Goal: Download file/media

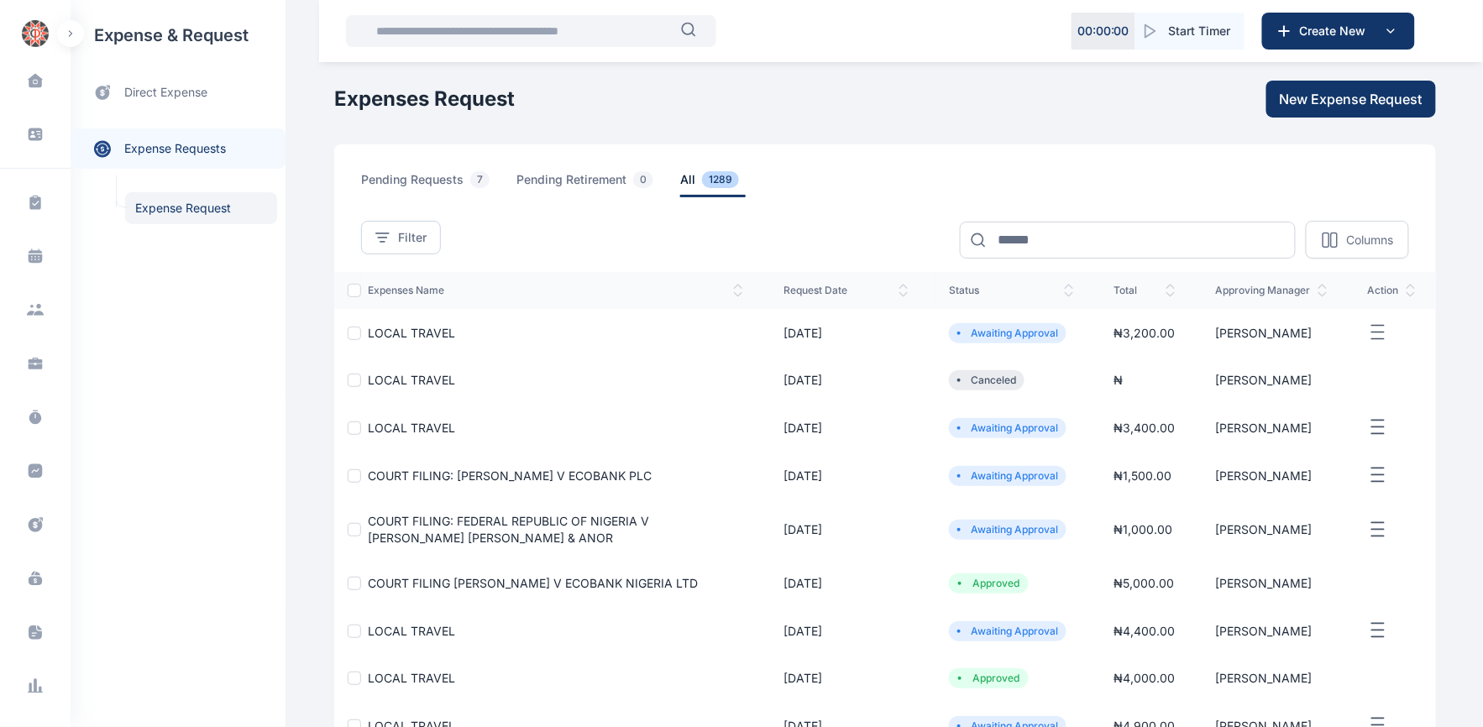
click at [380, 428] on span "LOCAL TRAVEL" at bounding box center [411, 428] width 87 height 14
click at [388, 427] on span "LOCAL TRAVEL" at bounding box center [411, 428] width 87 height 14
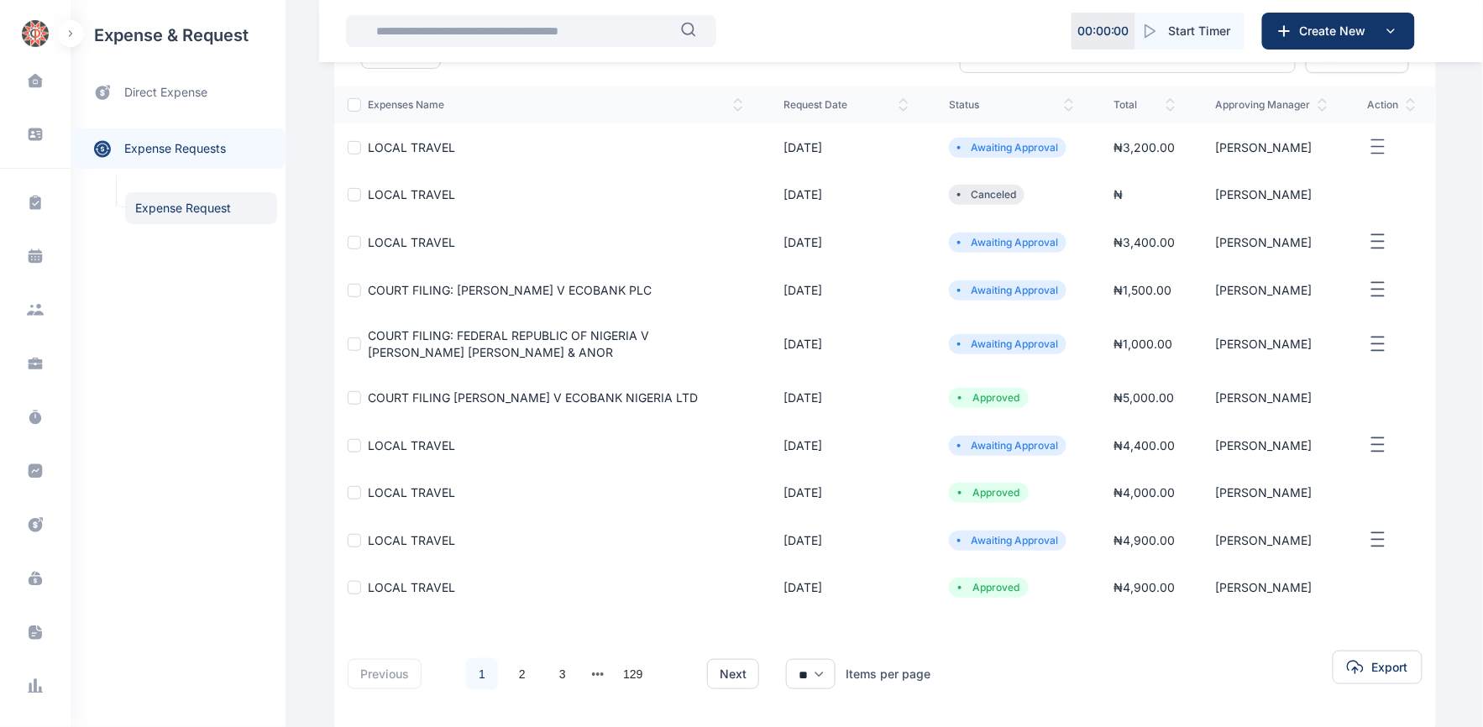
scroll to position [186, 0]
click at [401, 443] on span "LOCAL TRAVEL" at bounding box center [411, 445] width 87 height 14
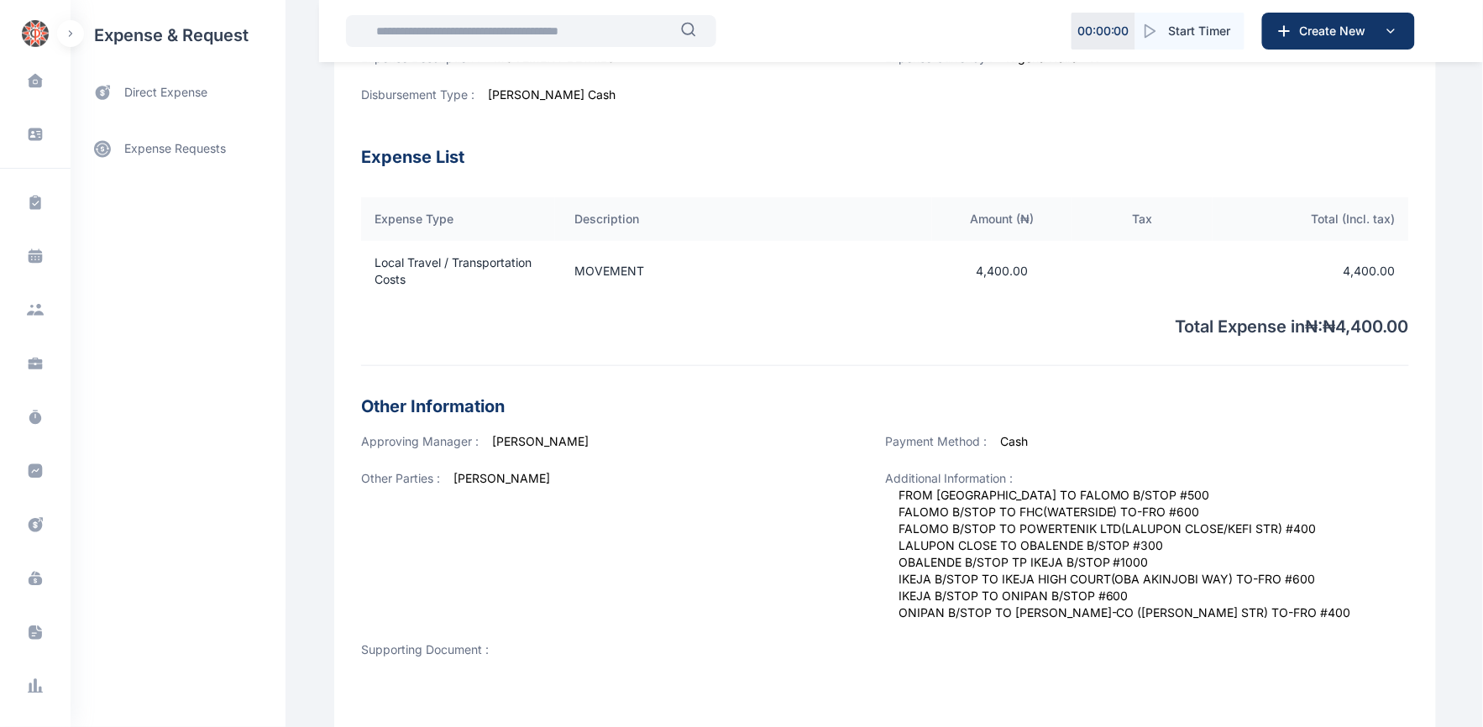
scroll to position [373, 0]
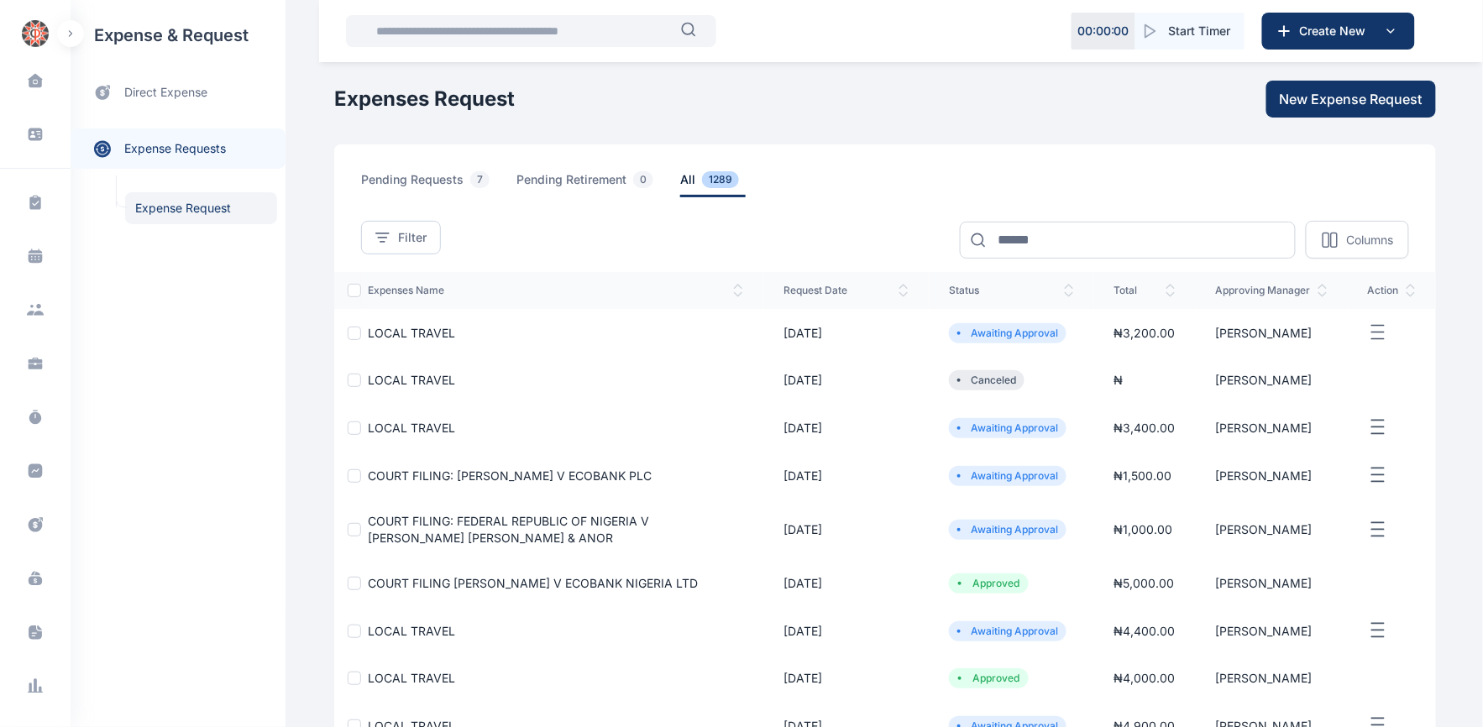
click at [508, 524] on span "COURT FILING: FEDERAL REPUBLIC OF NIGERIA V [PERSON_NAME] [PERSON_NAME] & ANOR" at bounding box center [508, 529] width 281 height 31
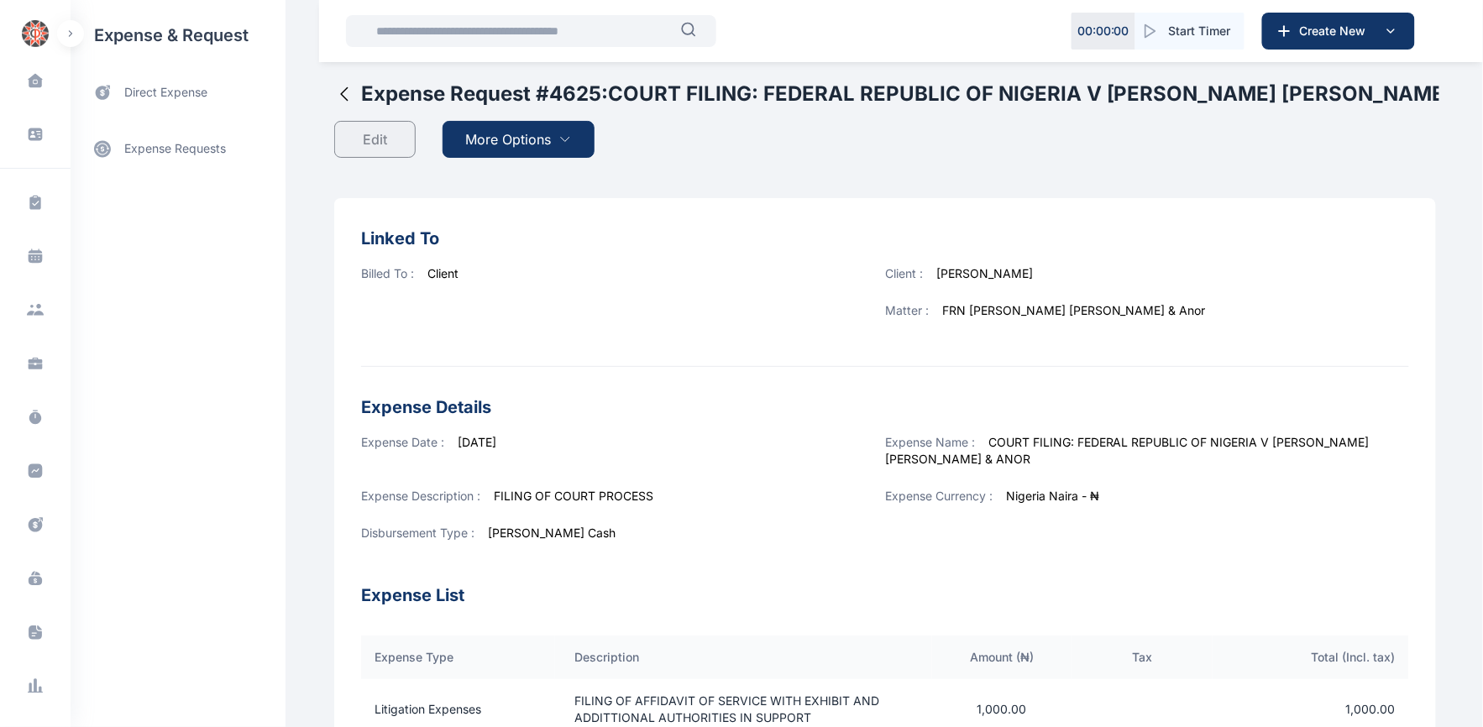
click at [505, 138] on span "More Options" at bounding box center [509, 139] width 86 height 20
click at [497, 180] on span "Download PDF" at bounding box center [515, 180] width 71 height 17
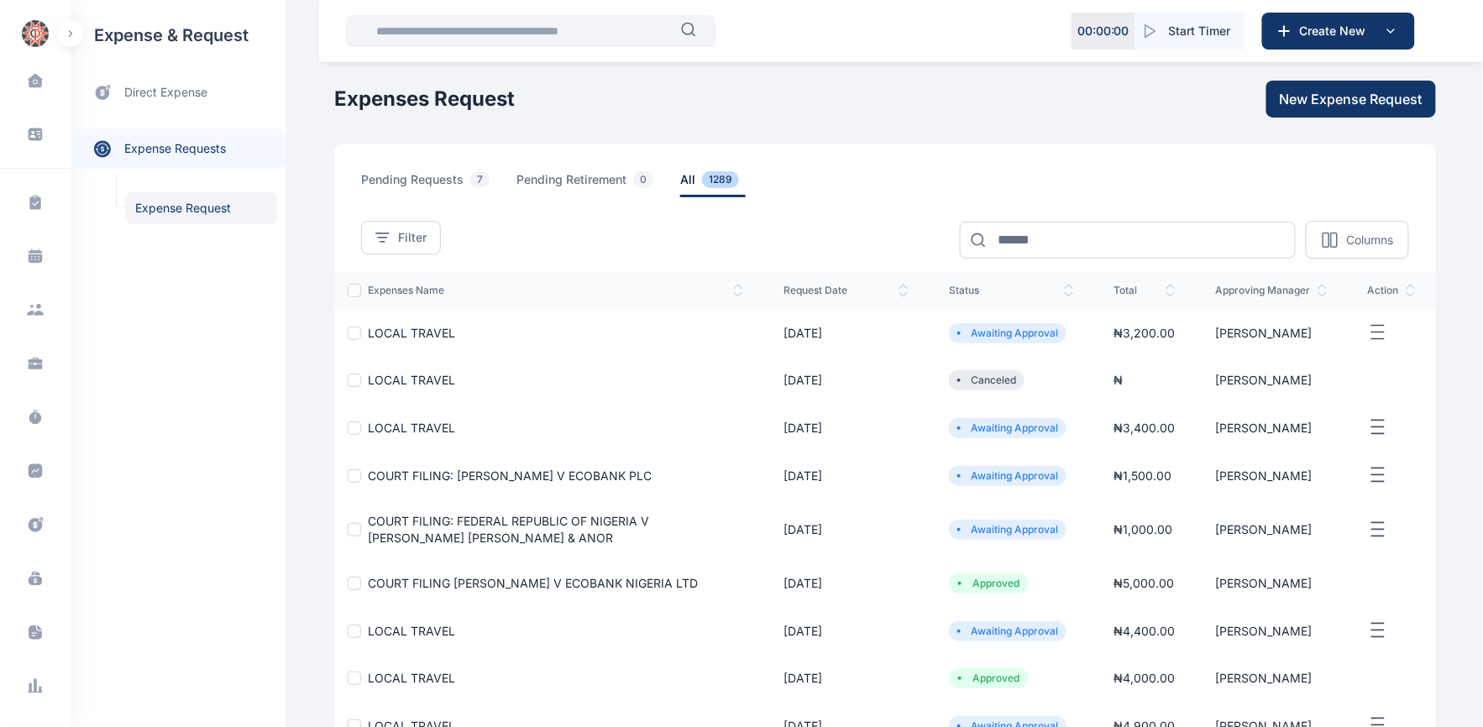
click at [440, 475] on span "COURT FILING: [PERSON_NAME] V ECOBANK PLC" at bounding box center [510, 476] width 284 height 14
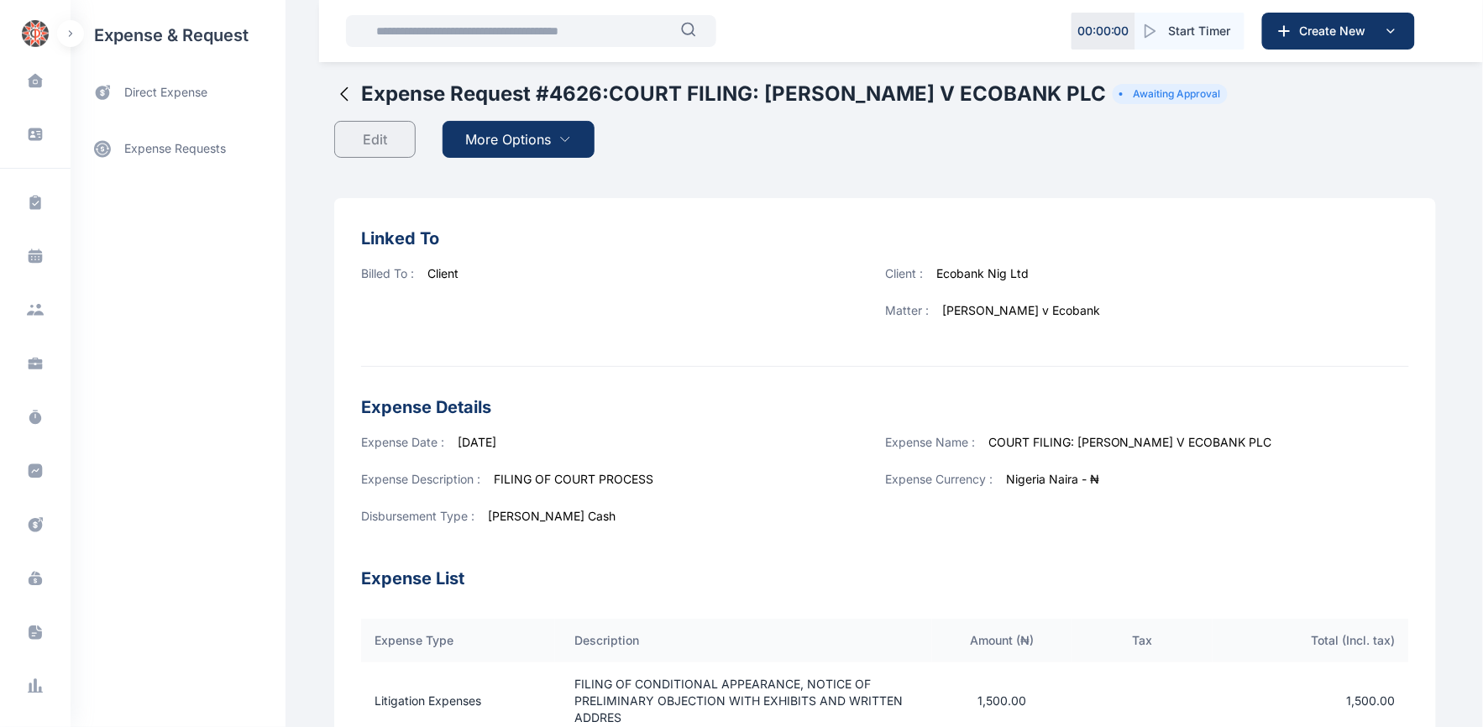
click at [497, 137] on span "More Options" at bounding box center [509, 139] width 86 height 20
click at [508, 176] on span "Download PDF" at bounding box center [515, 180] width 71 height 17
